Goal: Find specific page/section: Find specific page/section

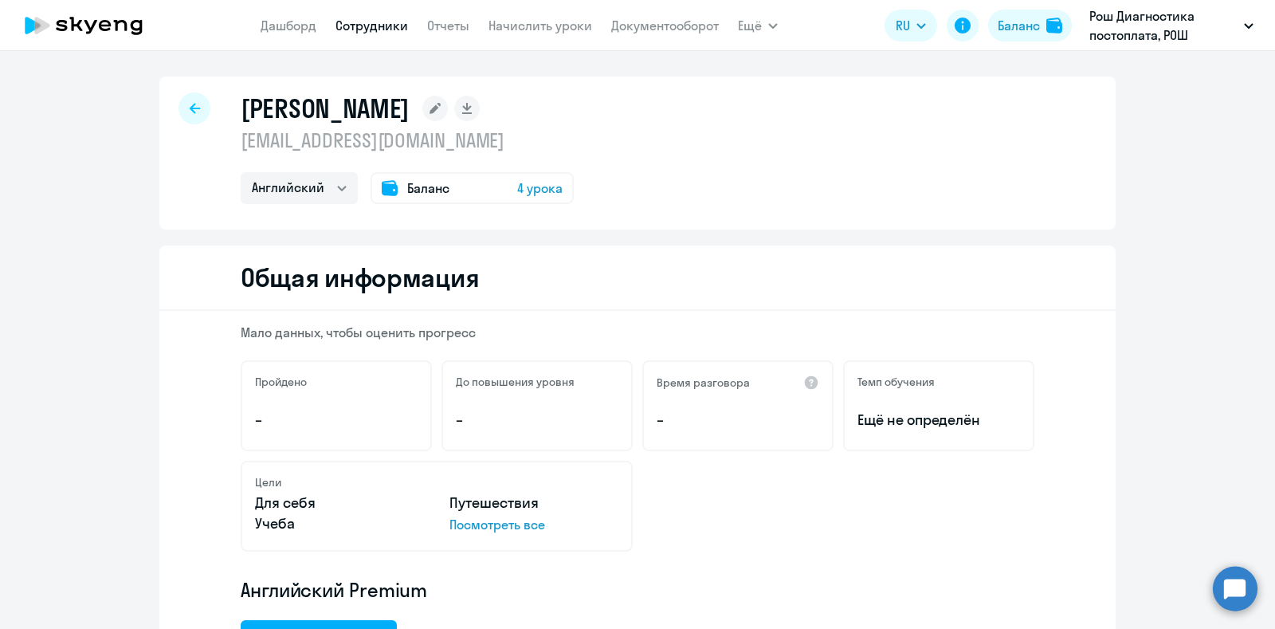
select select "english"
click at [195, 108] on div at bounding box center [194, 108] width 32 height 32
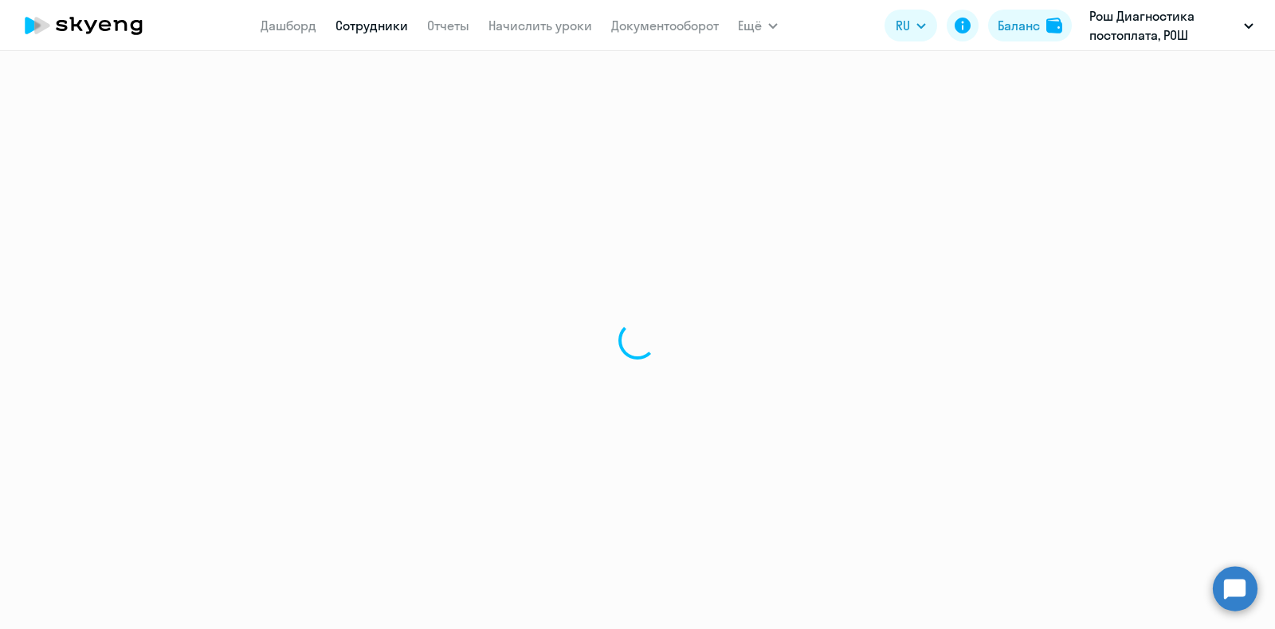
select select "30"
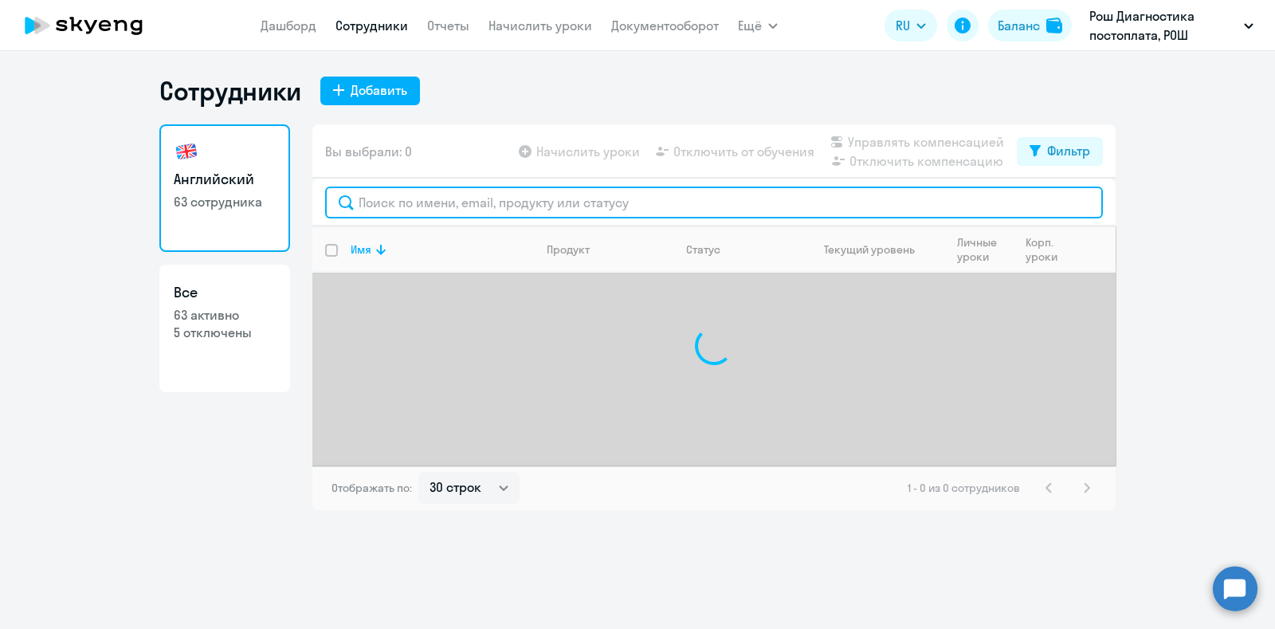
click at [437, 198] on input "text" at bounding box center [714, 202] width 778 height 32
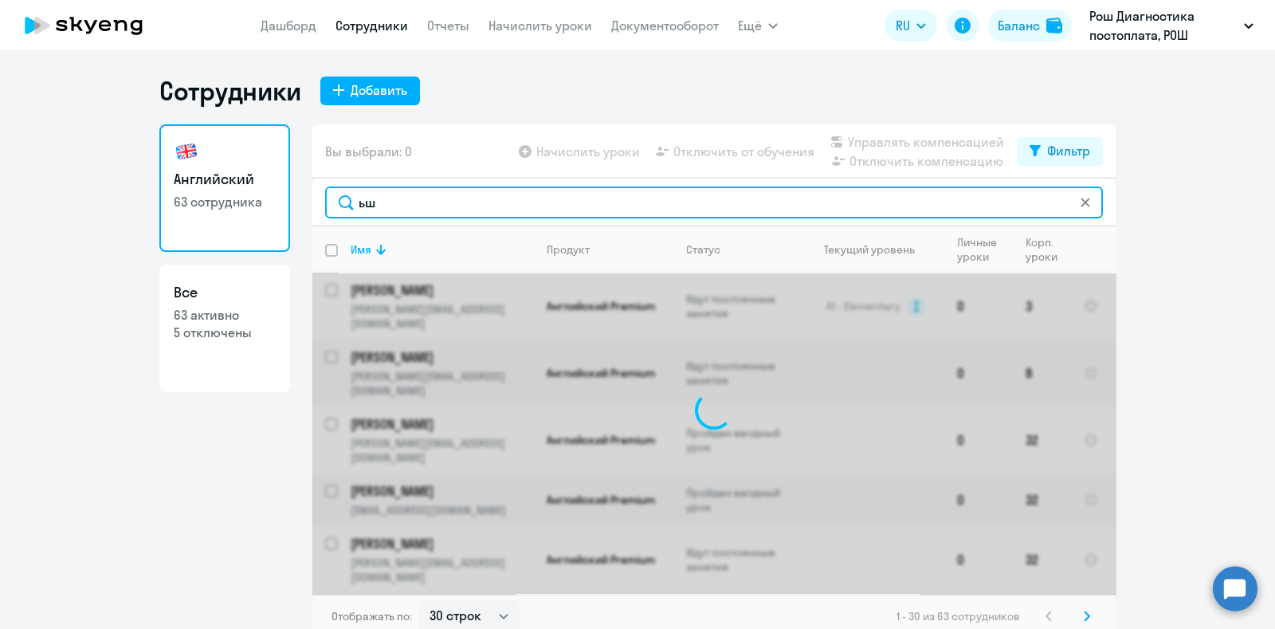
type input "ь"
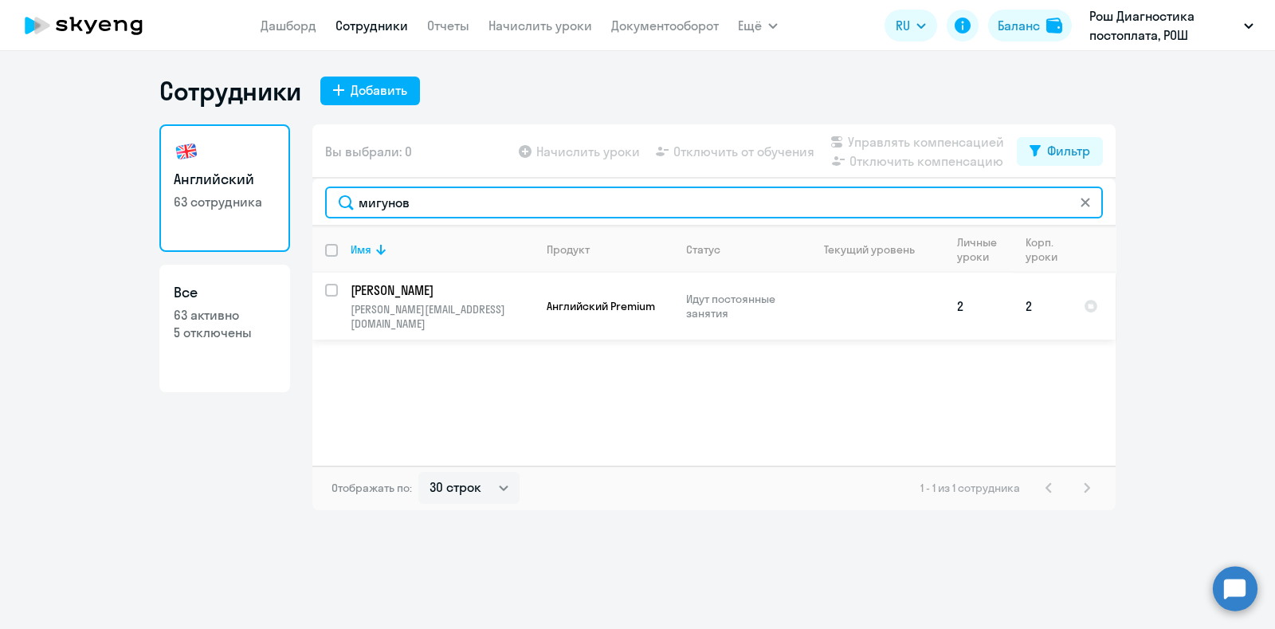
type input "мигунов"
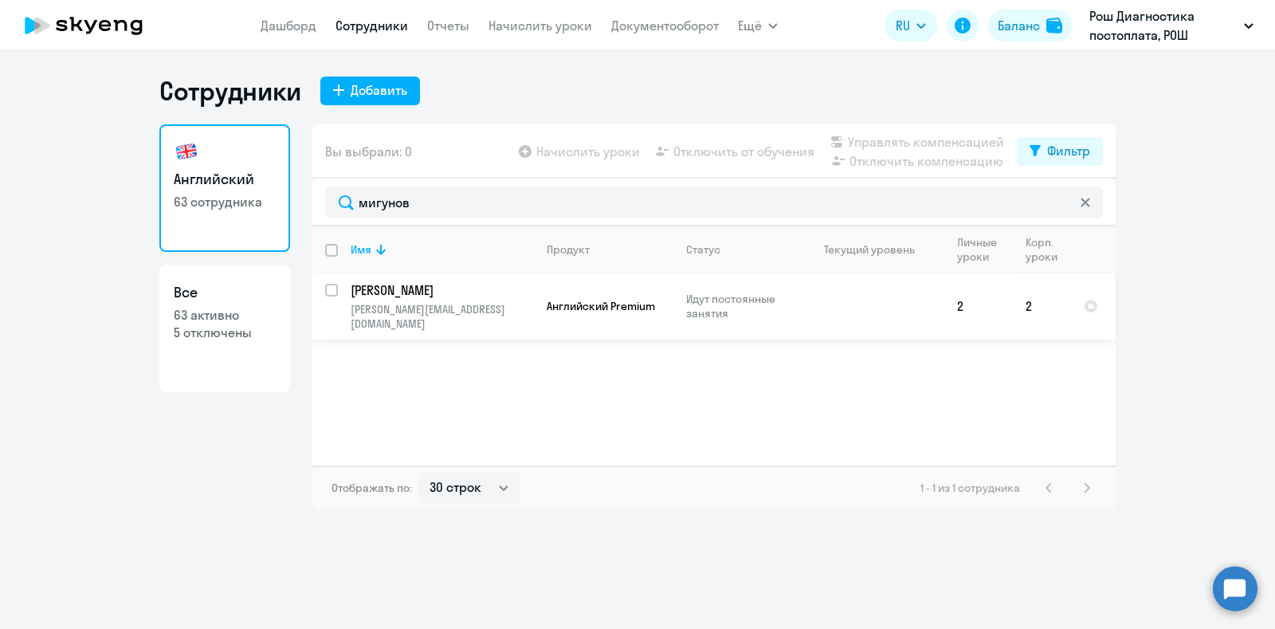
click at [440, 295] on p "[PERSON_NAME]" at bounding box center [441, 290] width 180 height 18
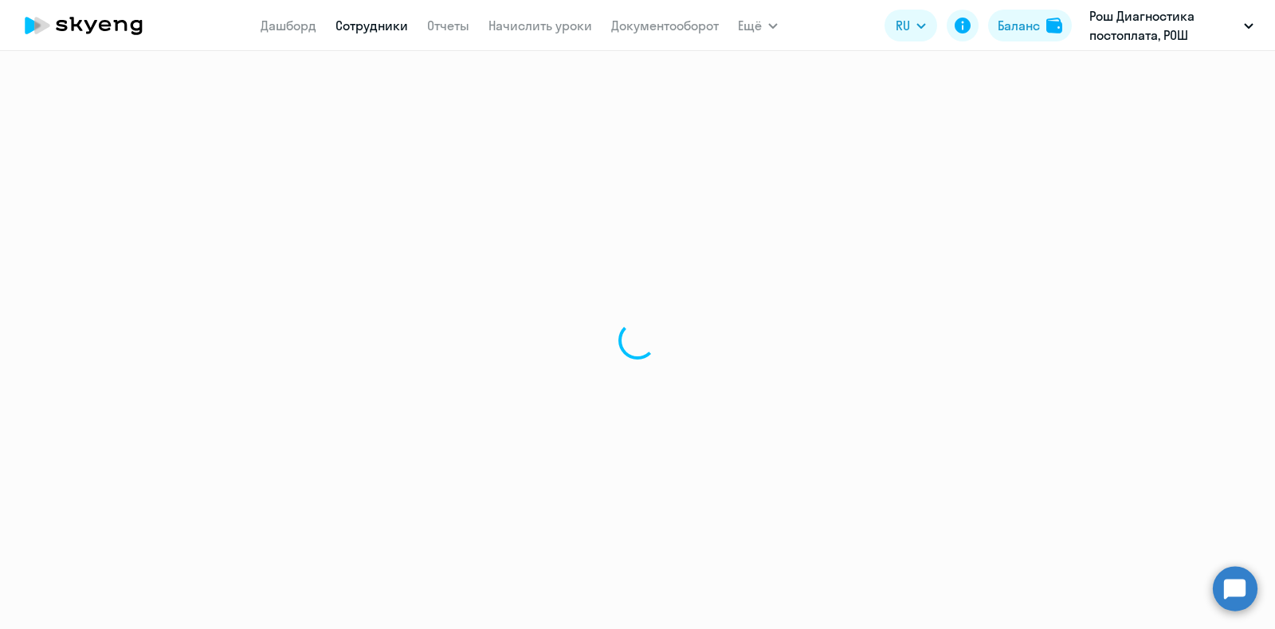
select select "english"
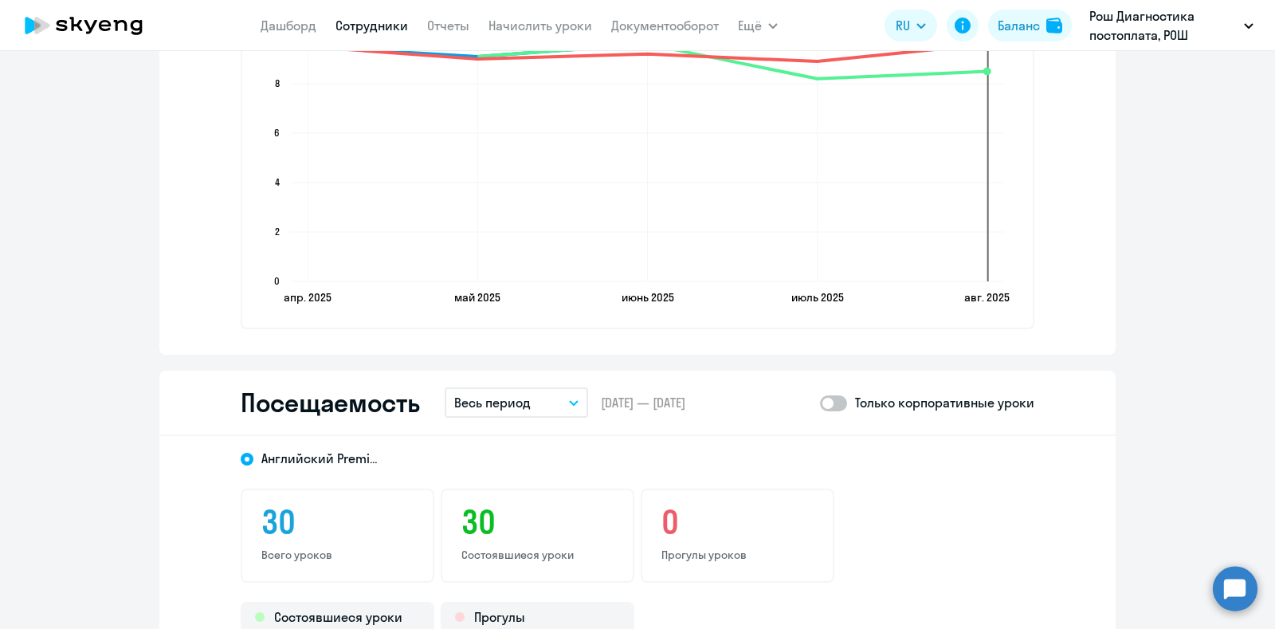
scroll to position [1493, 0]
